Goal: Task Accomplishment & Management: Use online tool/utility

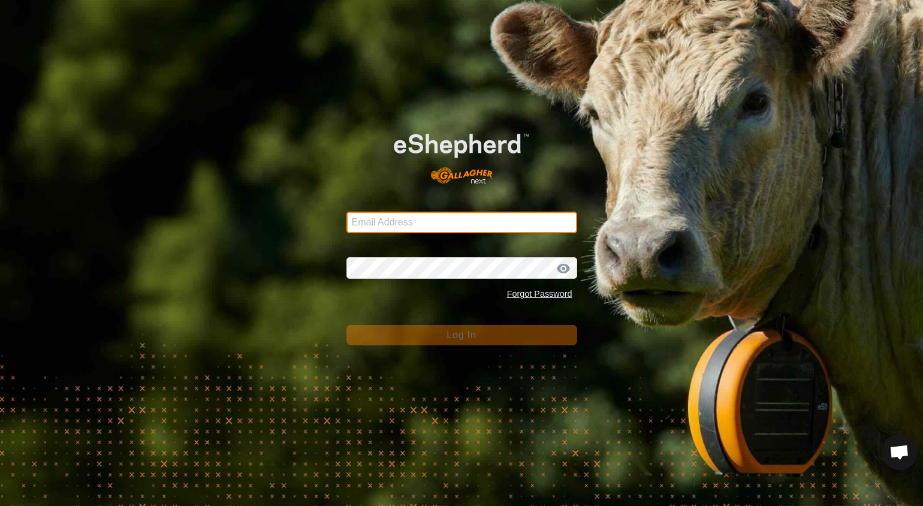
type input "[EMAIL_ADDRESS][DOMAIN_NAME]"
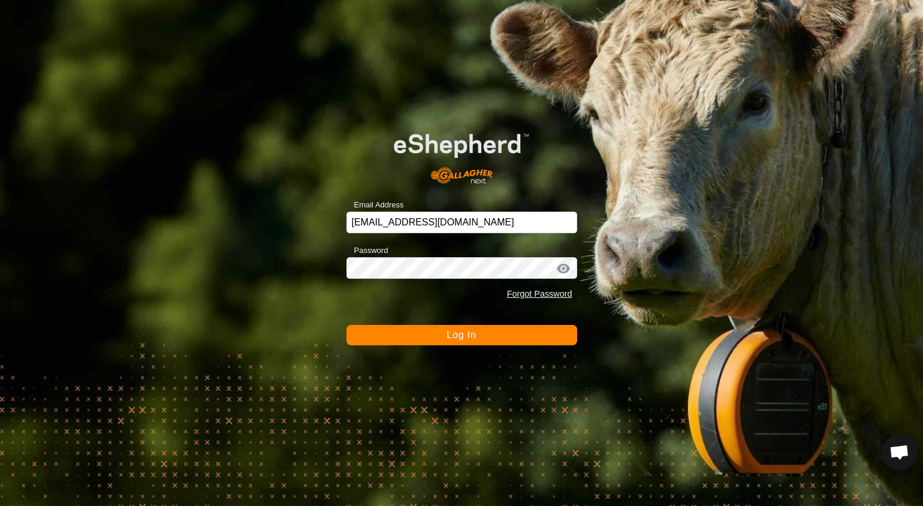
click at [457, 330] on span "Log In" at bounding box center [461, 335] width 29 height 10
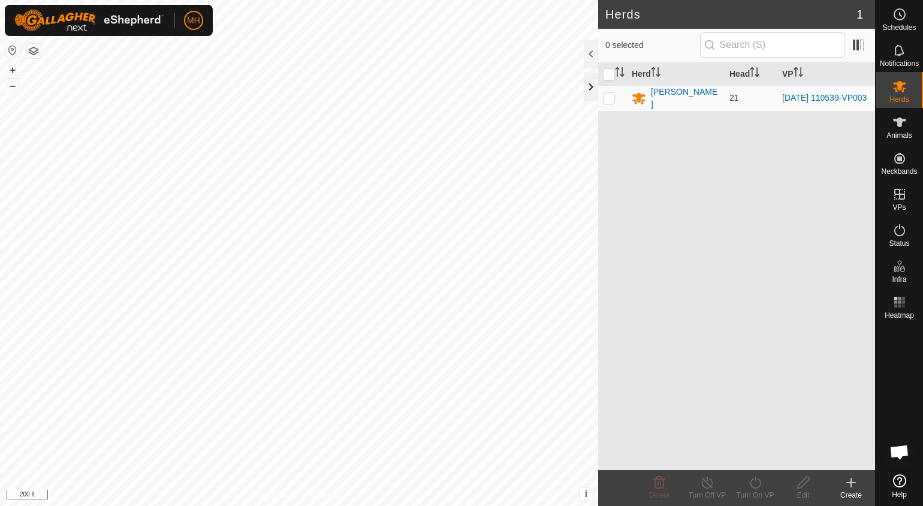
click at [588, 92] on div at bounding box center [591, 87] width 14 height 29
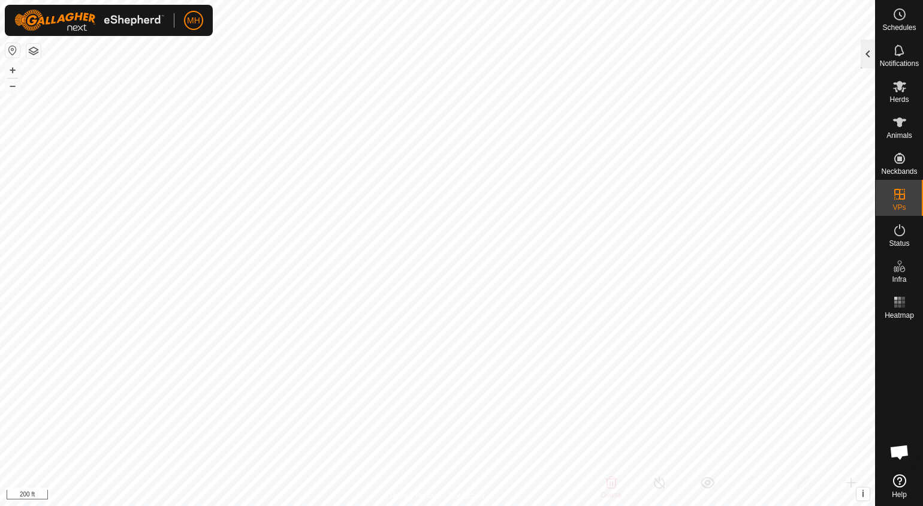
click at [862, 62] on div at bounding box center [868, 54] width 14 height 29
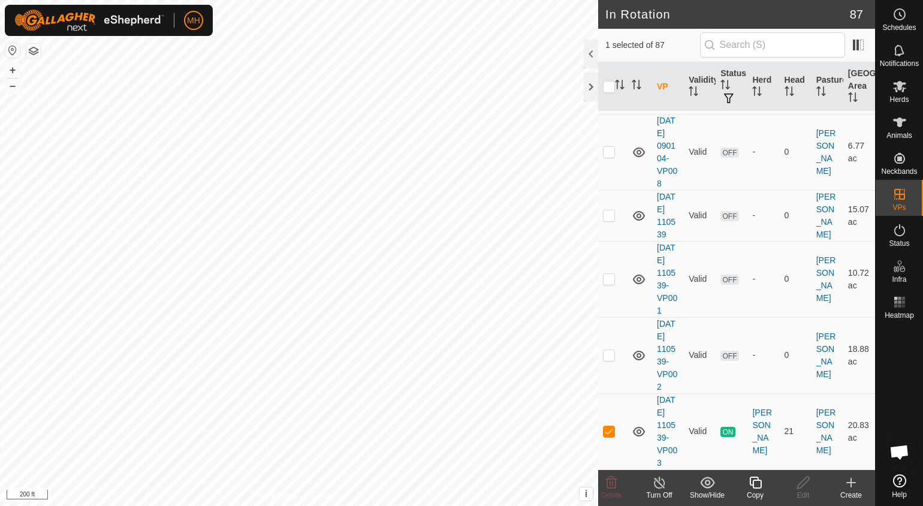
scroll to position [5931, 0]
click at [749, 483] on icon at bounding box center [755, 483] width 12 height 12
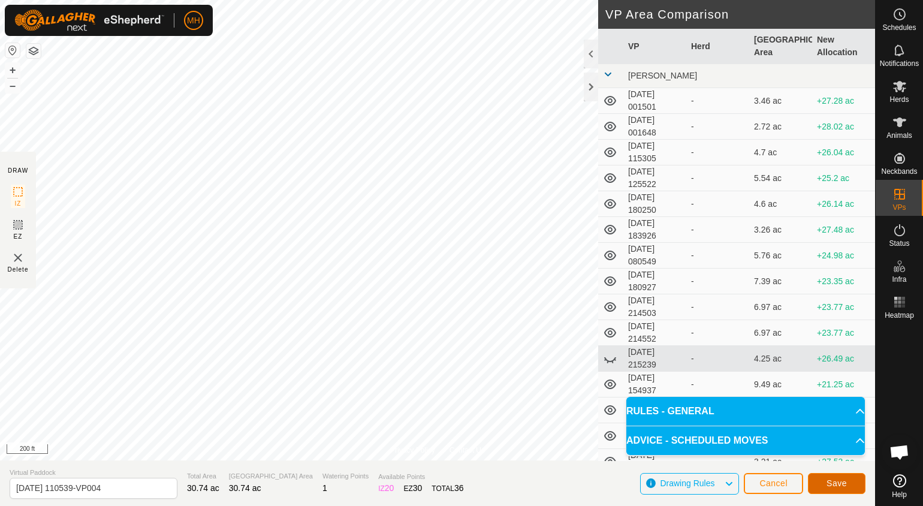
click at [820, 480] on button "Save" at bounding box center [837, 483] width 58 height 21
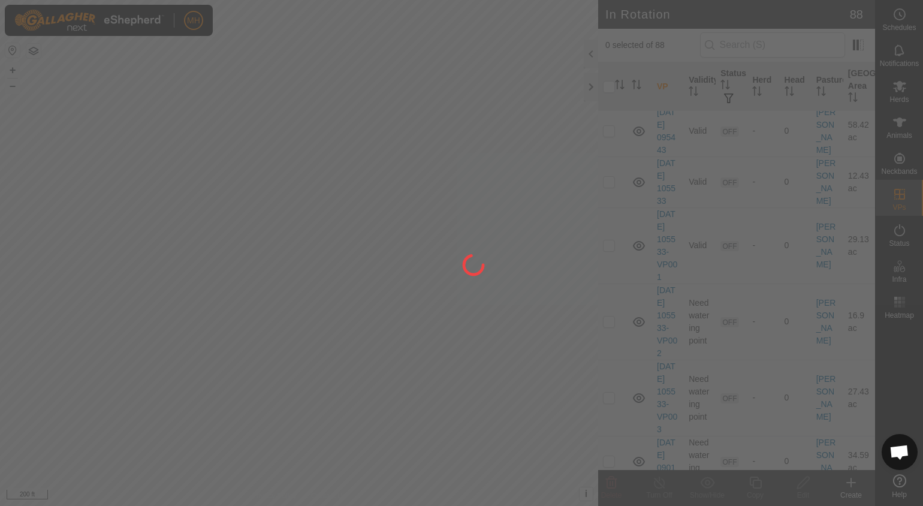
scroll to position [3970, 0]
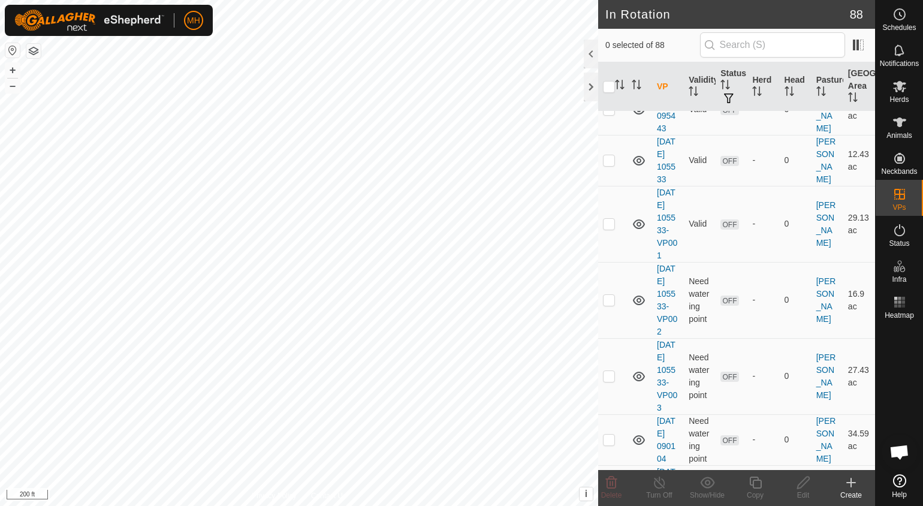
drag, startPoint x: 703, startPoint y: 394, endPoint x: 719, endPoint y: 457, distance: 65.7
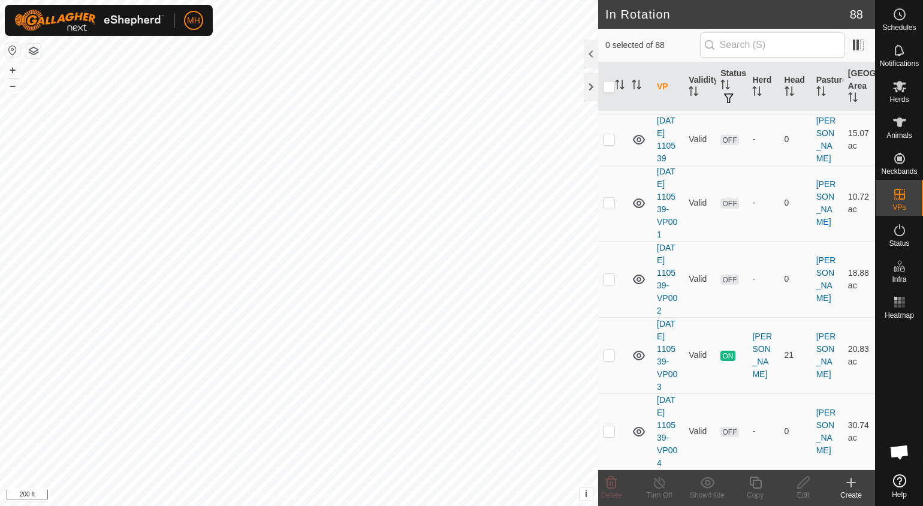
scroll to position [6020, 0]
click at [613, 429] on p-checkbox at bounding box center [609, 431] width 12 height 10
checkbox input "true"
click at [803, 483] on icon at bounding box center [803, 482] width 15 height 14
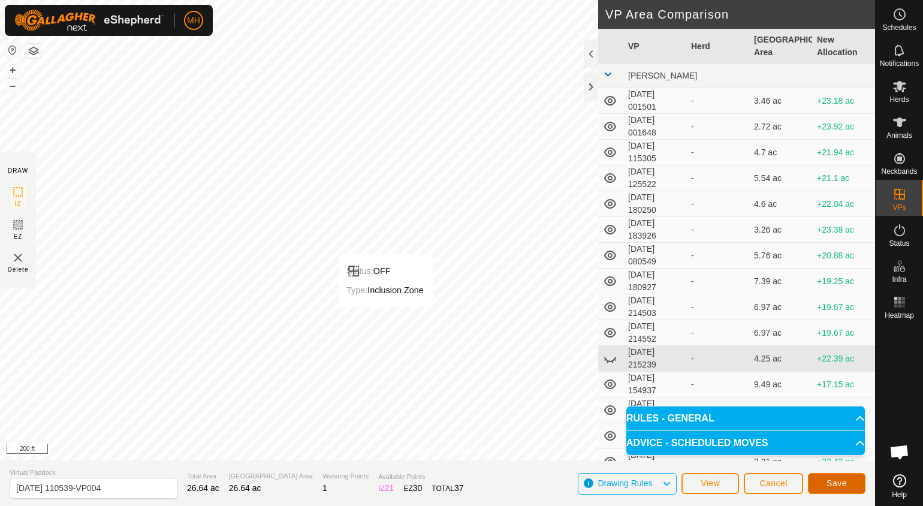
click at [835, 487] on span "Save" at bounding box center [837, 483] width 20 height 10
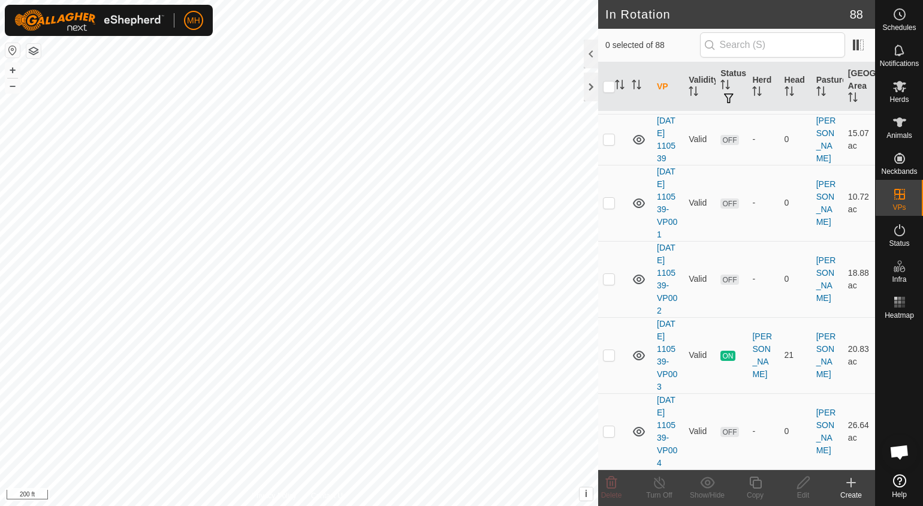
scroll to position [6020, 0]
click at [612, 427] on p-checkbox at bounding box center [609, 431] width 12 height 10
checkbox input "true"
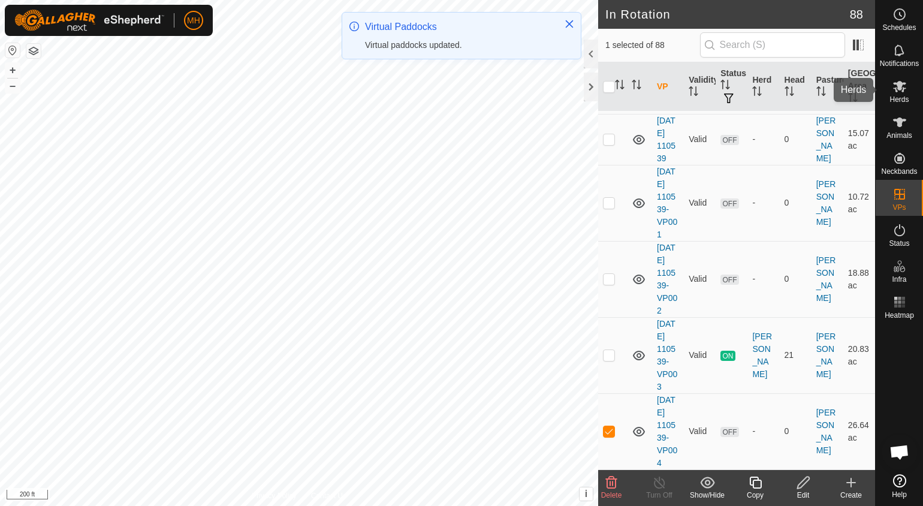
scroll to position [0, 0]
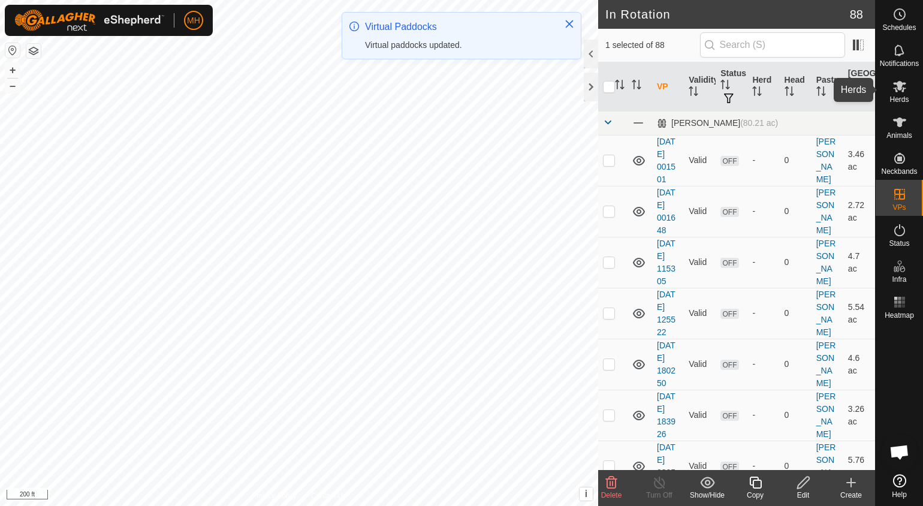
click at [897, 89] on icon at bounding box center [900, 86] width 14 height 14
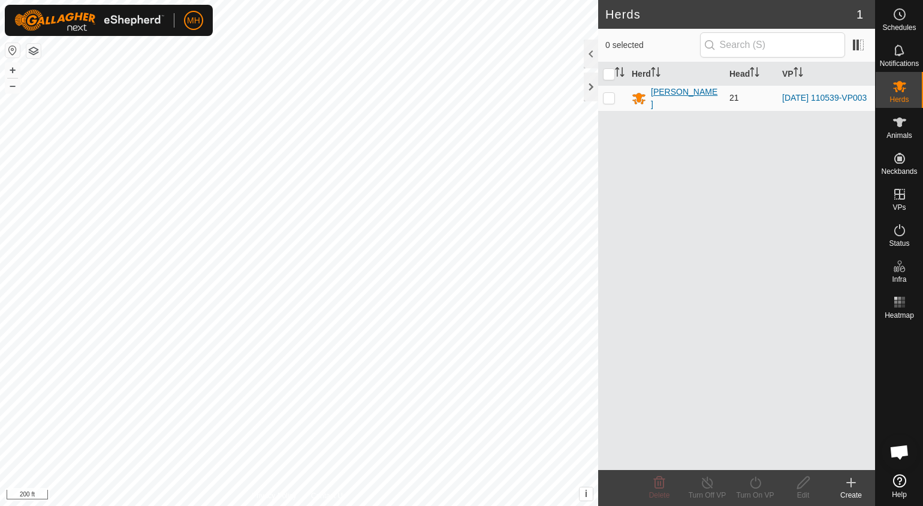
click at [679, 98] on div "[PERSON_NAME]" at bounding box center [685, 98] width 69 height 25
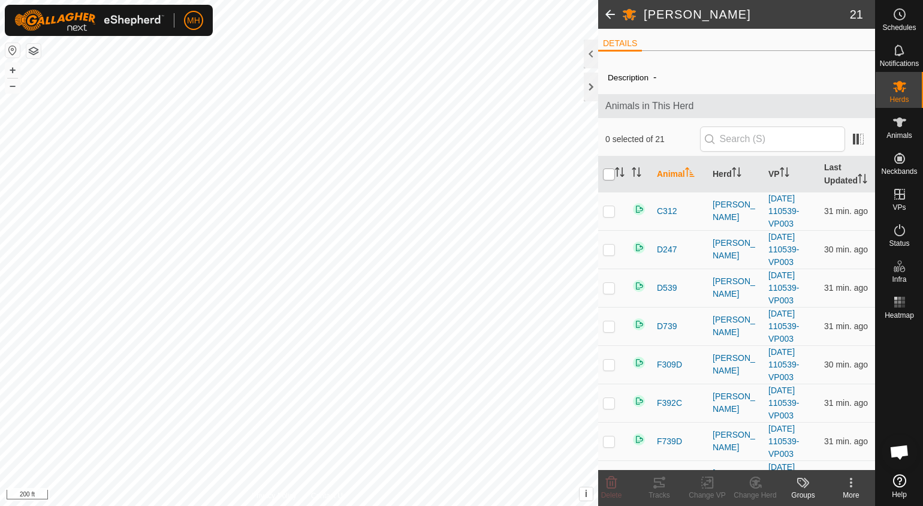
click at [611, 173] on input "checkbox" at bounding box center [609, 174] width 12 height 12
checkbox input "true"
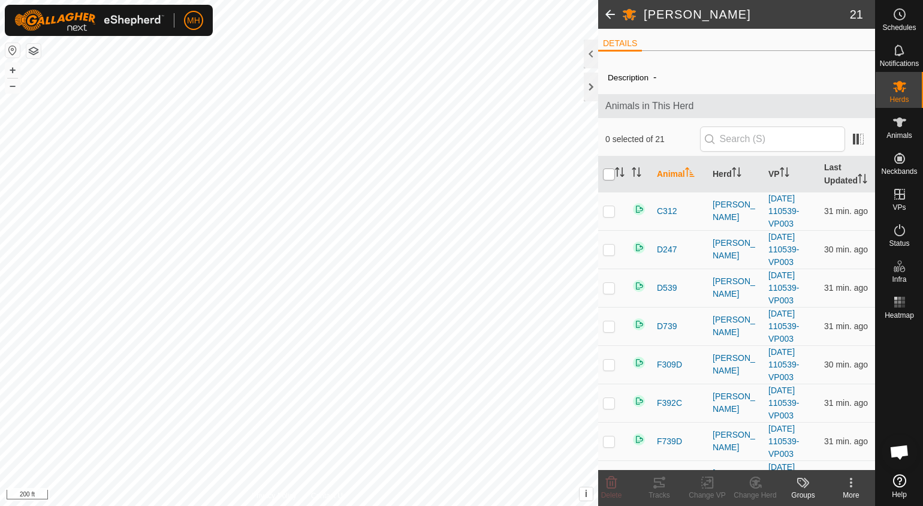
checkbox input "true"
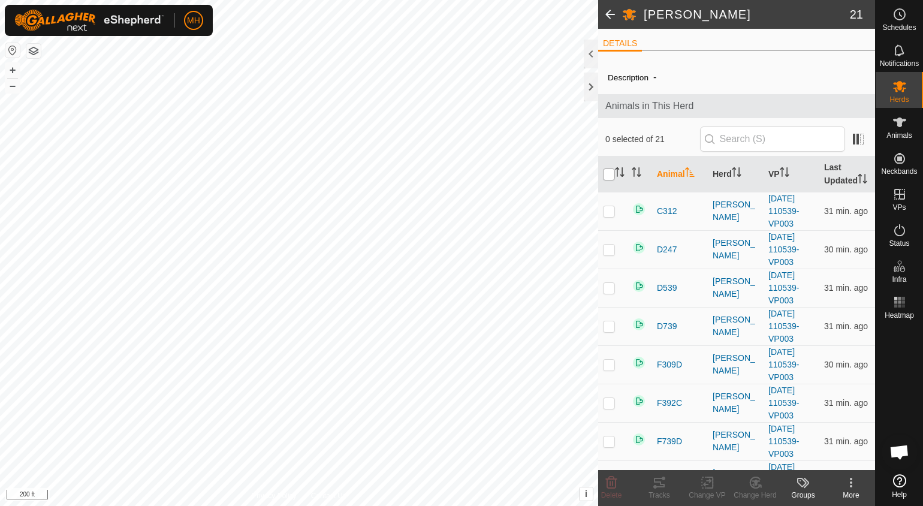
checkbox input "true"
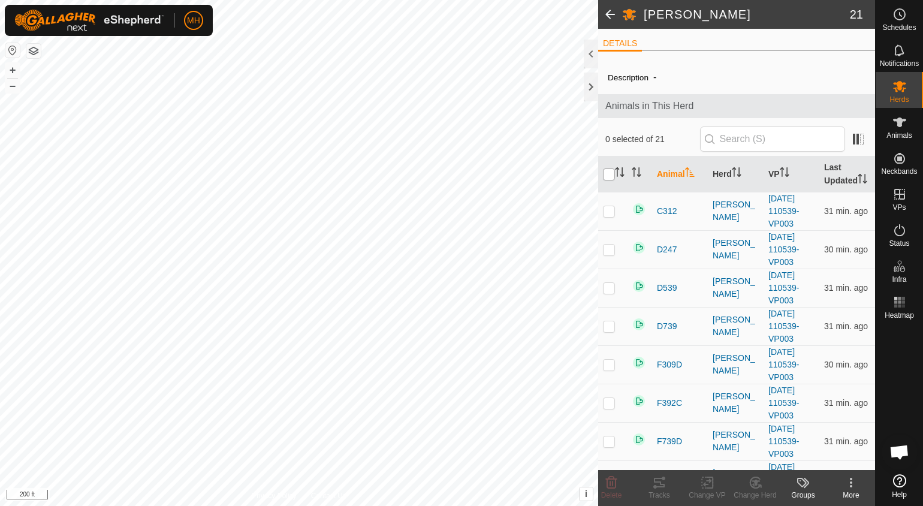
checkbox input "true"
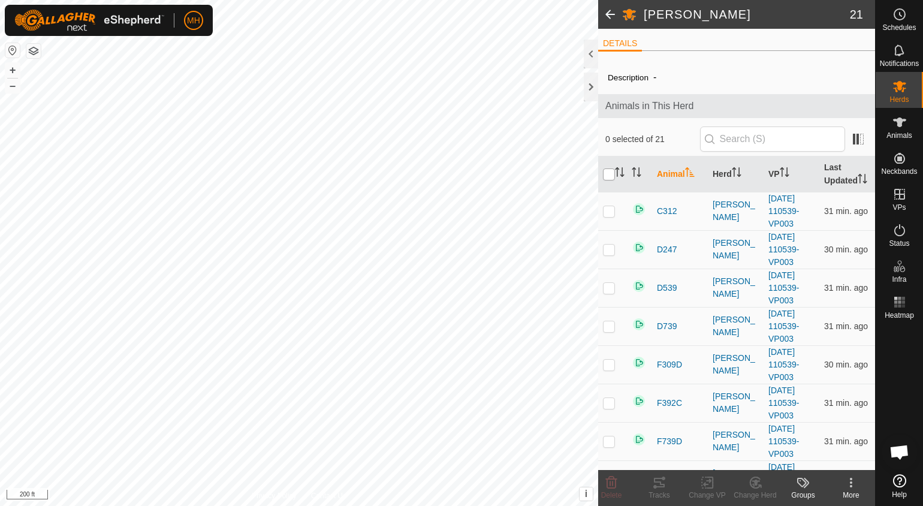
checkbox input "true"
click at [699, 479] on change-vp-svg-icon at bounding box center [707, 482] width 48 height 14
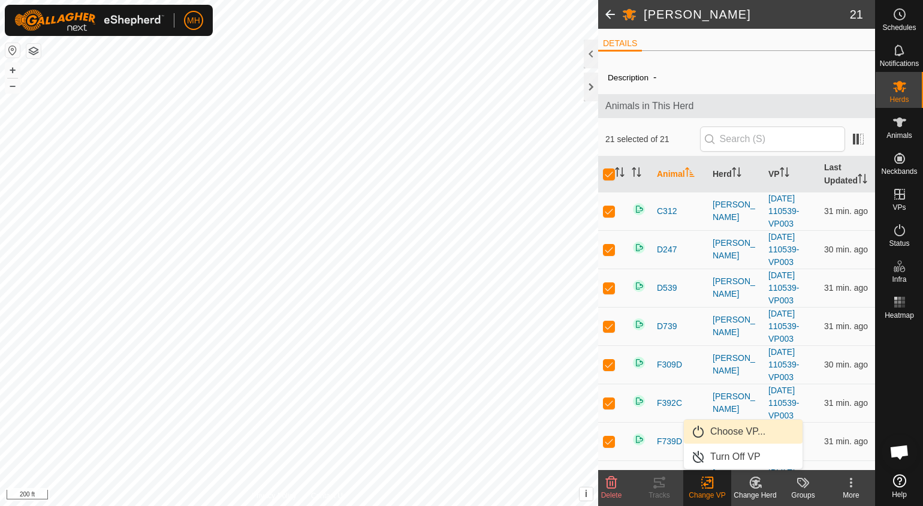
click at [722, 435] on link "Choose VP..." at bounding box center [743, 432] width 119 height 24
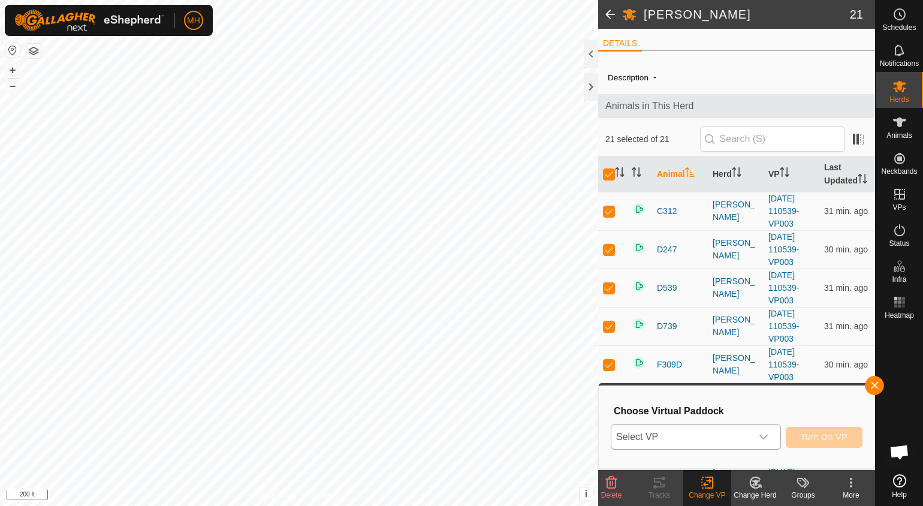
click at [719, 431] on span "Select VP" at bounding box center [682, 437] width 140 height 24
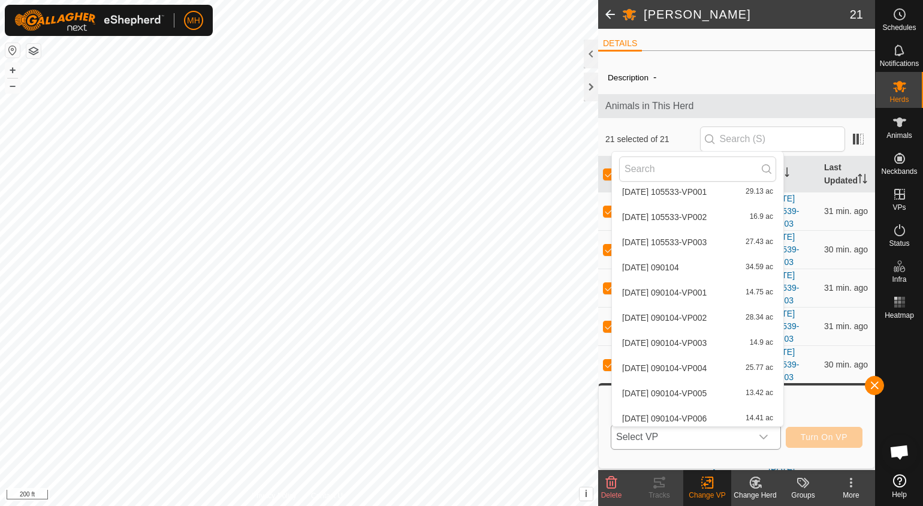
scroll to position [2003, 0]
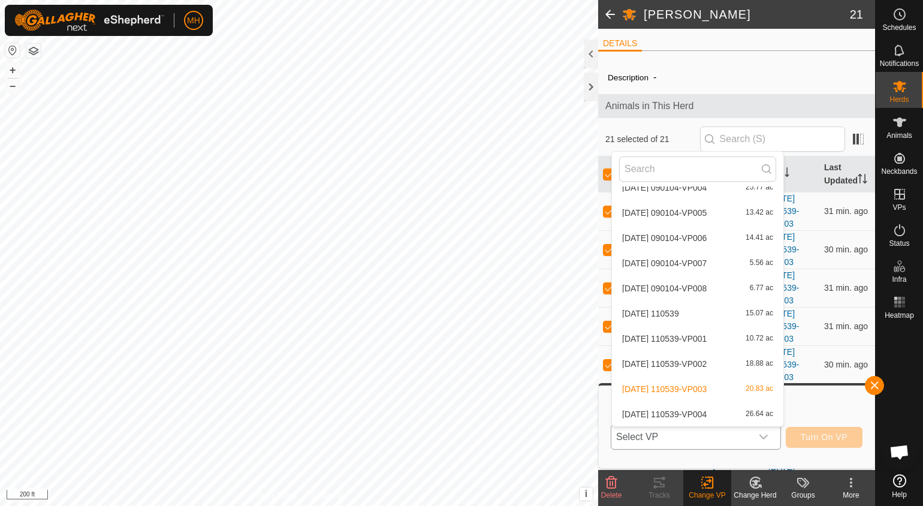
click at [714, 409] on li "[DATE] 110539-VP004 26.64 ac" at bounding box center [697, 414] width 171 height 24
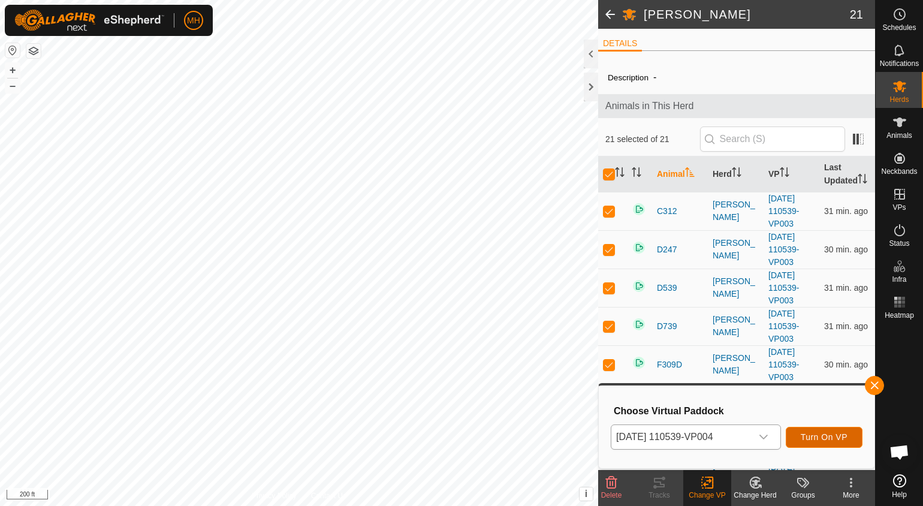
click at [835, 432] on span "Turn On VP" at bounding box center [824, 437] width 47 height 10
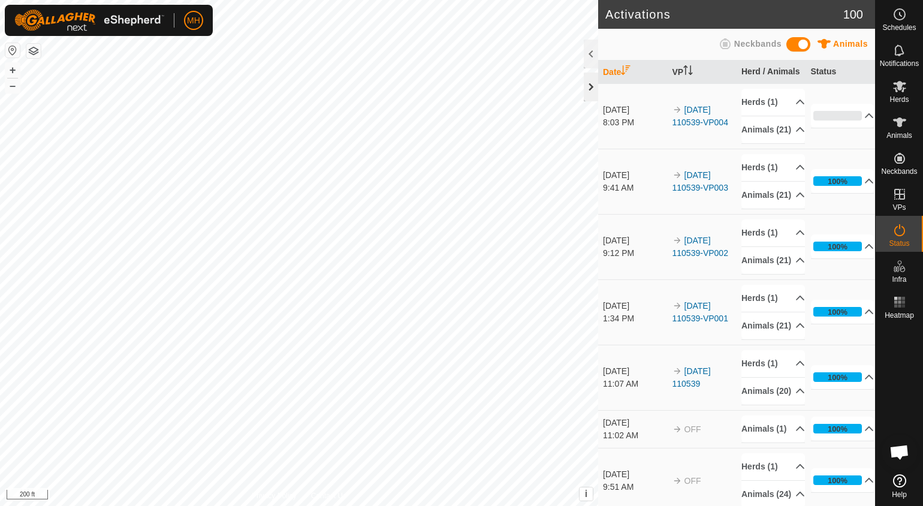
click at [594, 79] on div at bounding box center [591, 87] width 14 height 29
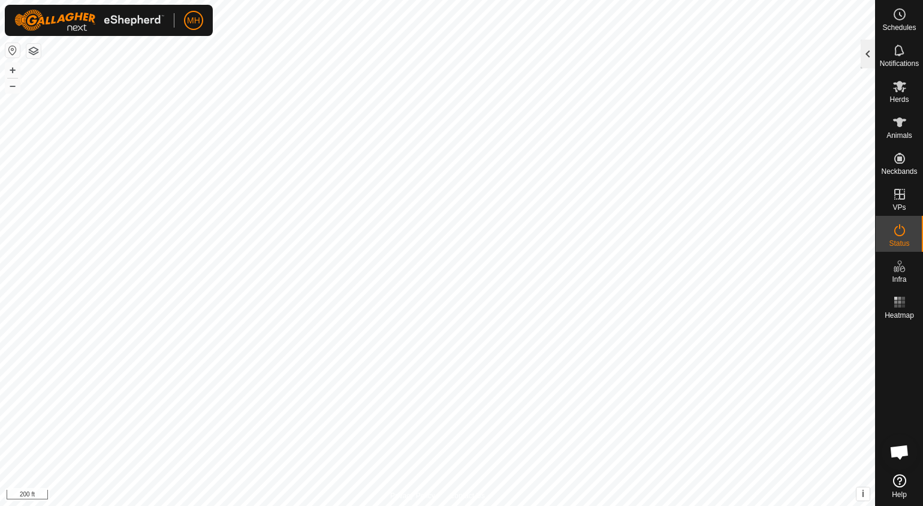
click at [863, 62] on div at bounding box center [868, 54] width 14 height 29
